Goal: Transaction & Acquisition: Purchase product/service

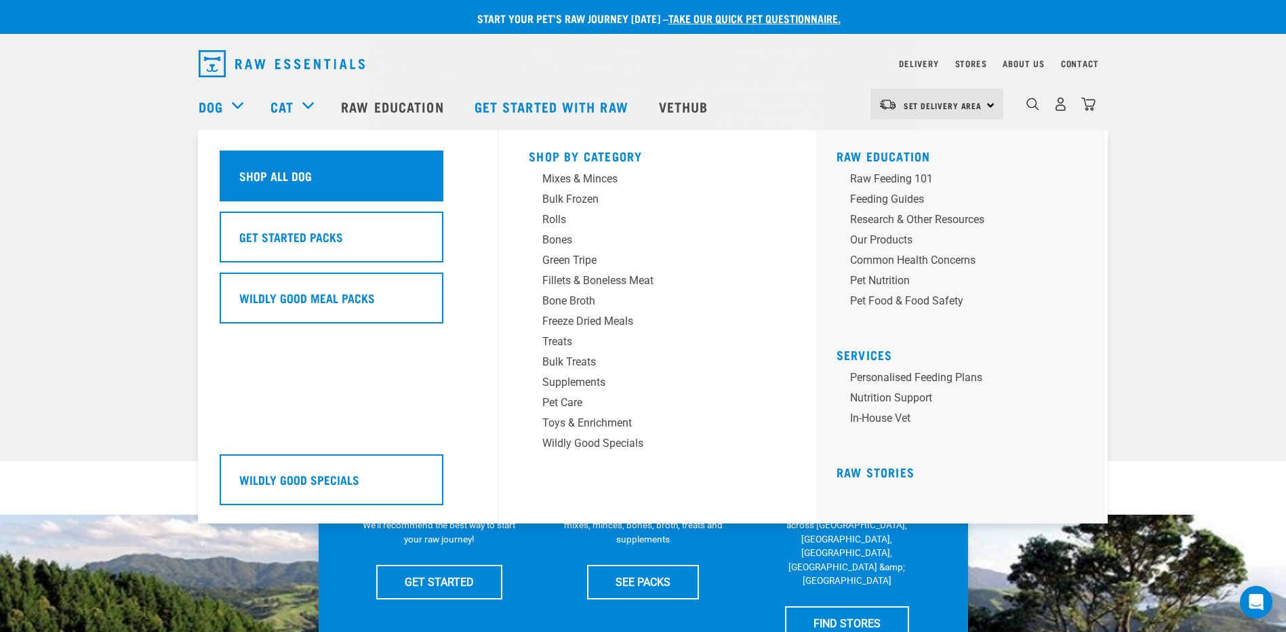
click at [247, 176] on h5 "Shop All Dog" at bounding box center [275, 176] width 73 height 18
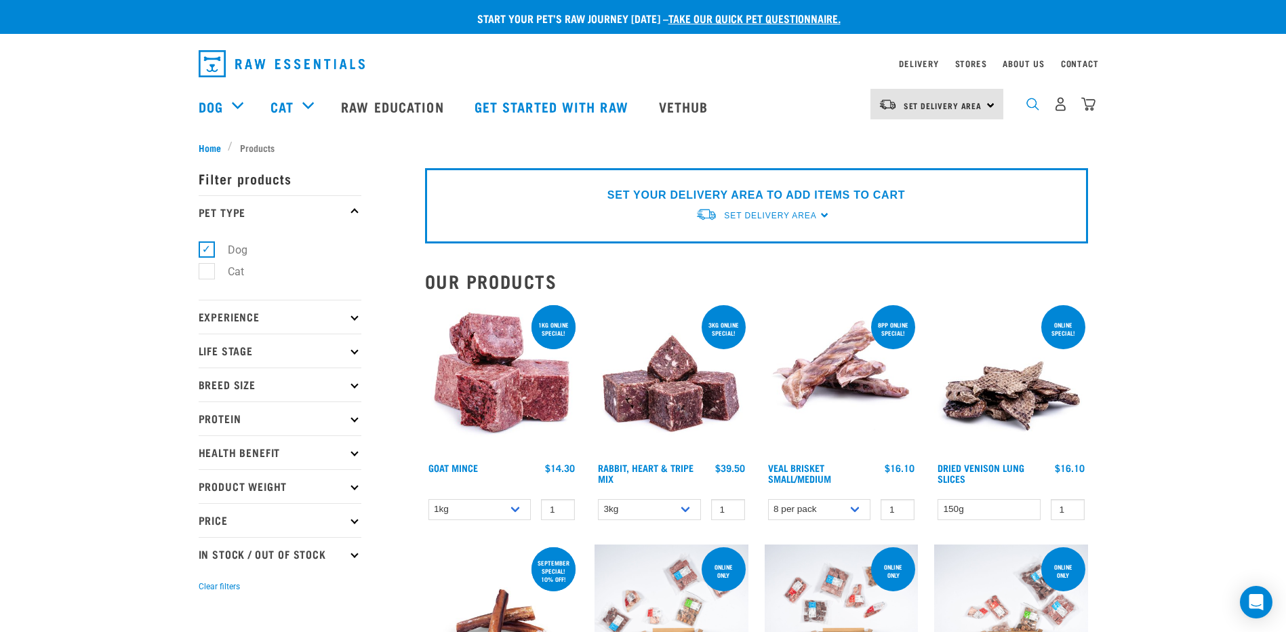
click at [1035, 108] on img "dropdown navigation" at bounding box center [1033, 104] width 13 height 13
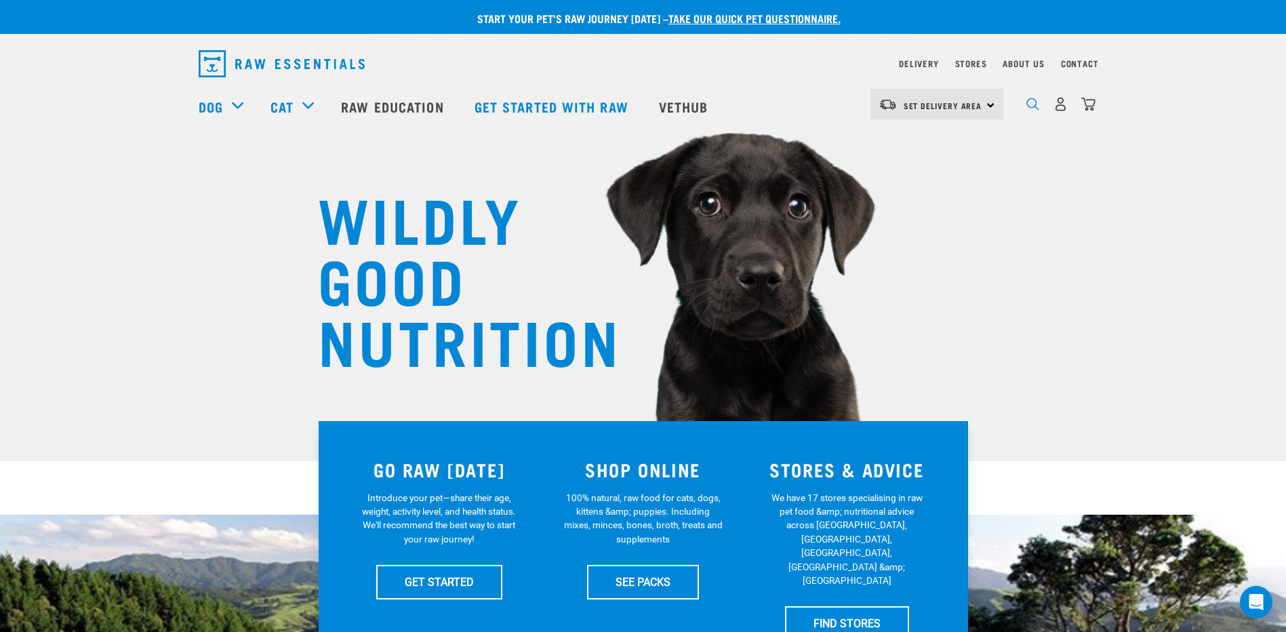
click at [1028, 106] on img "dropdown navigation" at bounding box center [1033, 104] width 13 height 13
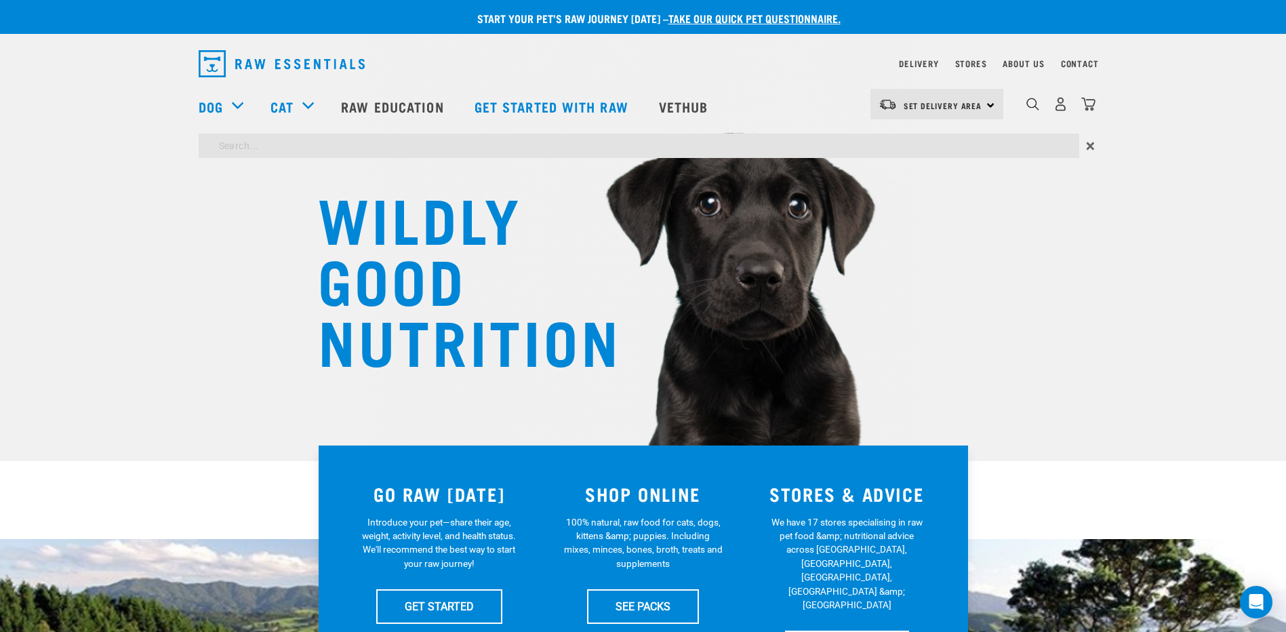
click at [781, 146] on input "search" at bounding box center [639, 146] width 881 height 24
type input "possum"
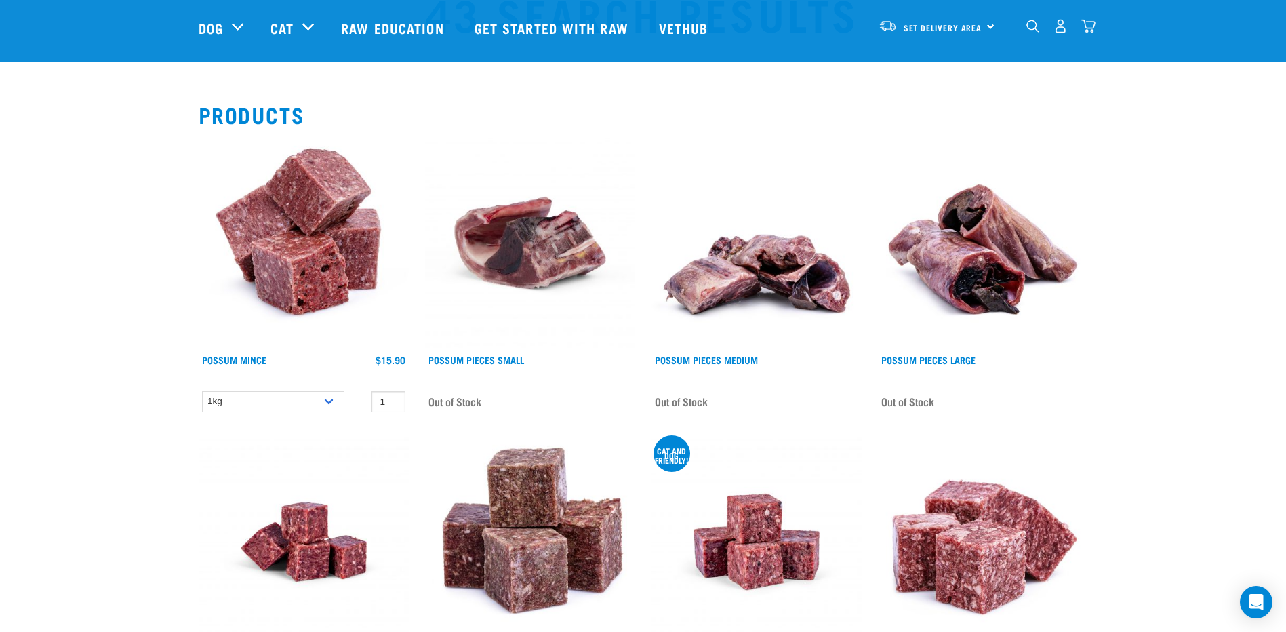
scroll to position [68, 0]
click at [1040, 29] on div "dropdown navigation" at bounding box center [1033, 26] width 14 height 14
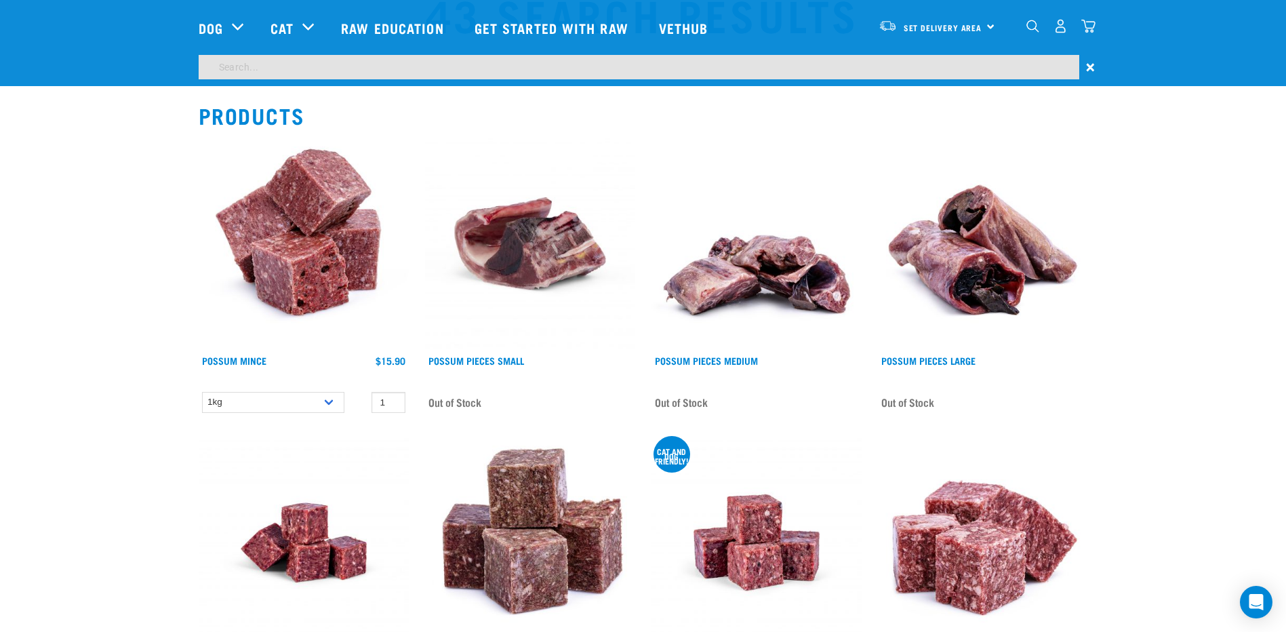
click at [775, 65] on input "search" at bounding box center [639, 67] width 881 height 24
type input "brisket"
